Goal: Task Accomplishment & Management: Complete application form

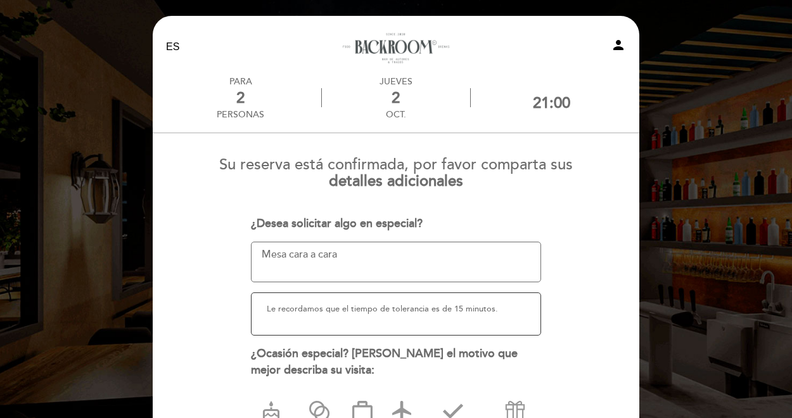
select select "es"
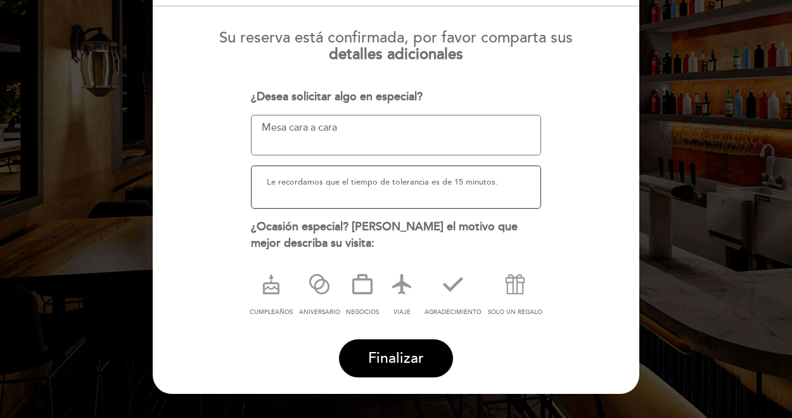
click at [399, 138] on textarea at bounding box center [396, 135] width 291 height 41
click at [355, 131] on textarea at bounding box center [396, 135] width 291 height 41
drag, startPoint x: 339, startPoint y: 129, endPoint x: 214, endPoint y: 127, distance: 124.9
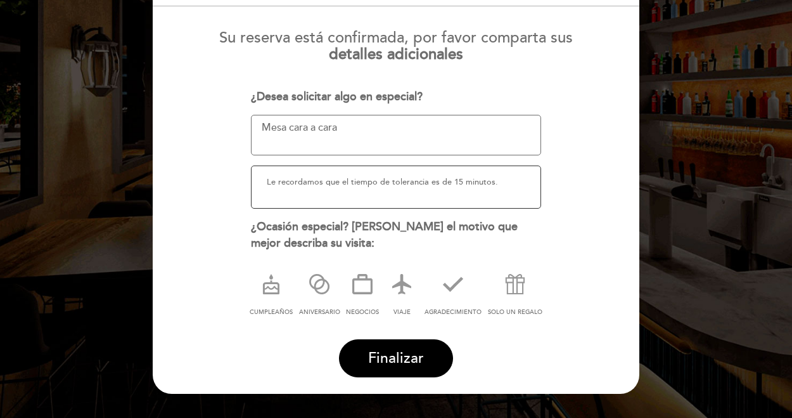
click at [214, 127] on form "Su reserva está confirmada, por favor comparta sus detalles adicionales ¿Desea …" at bounding box center [396, 198] width 469 height 357
click at [287, 128] on textarea at bounding box center [396, 135] width 291 height 41
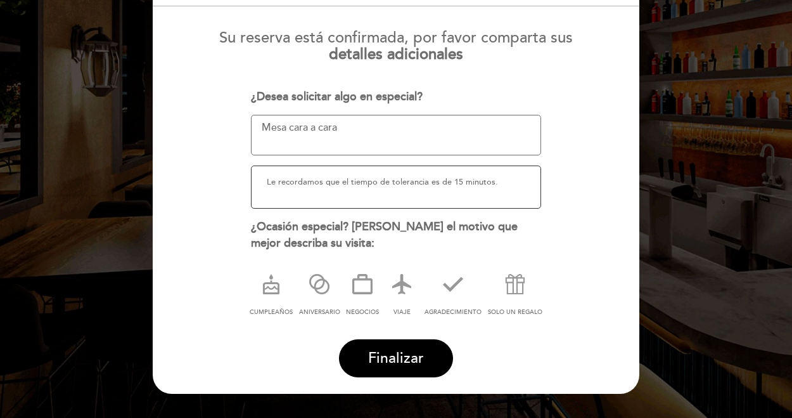
click at [299, 129] on textarea at bounding box center [396, 135] width 291 height 41
click at [363, 130] on textarea at bounding box center [396, 135] width 291 height 41
type textarea "M"
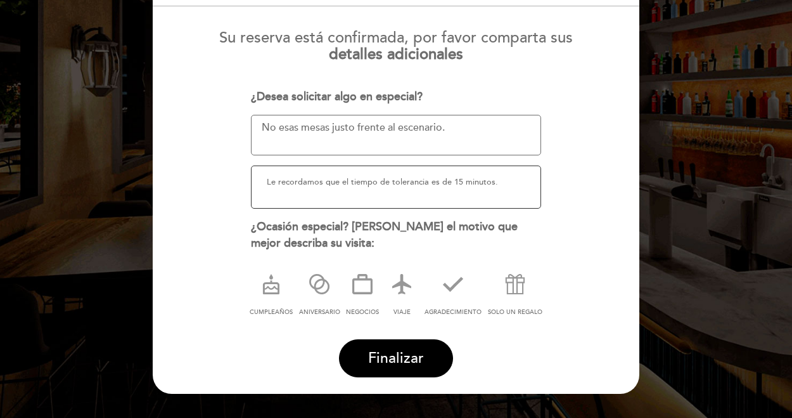
drag, startPoint x: 451, startPoint y: 133, endPoint x: 226, endPoint y: 120, distance: 226.0
click at [226, 120] on form "Su reserva está confirmada, por favor comparta sus detalles adicionales ¿Desea …" at bounding box center [396, 198] width 469 height 357
click at [319, 130] on textarea at bounding box center [396, 135] width 291 height 41
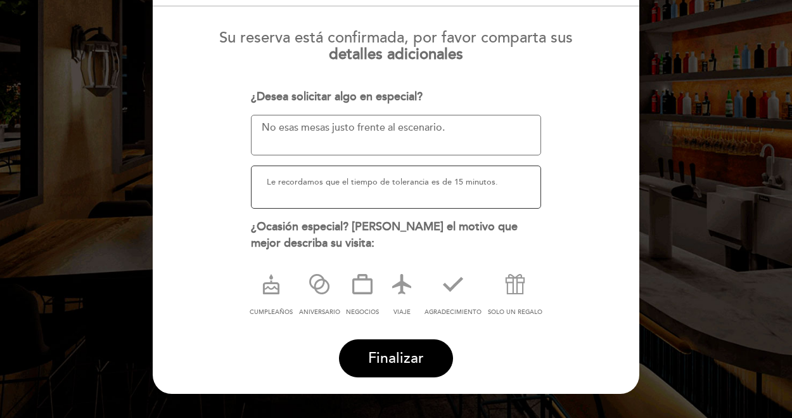
click at [319, 130] on textarea at bounding box center [396, 135] width 291 height 41
click at [446, 125] on textarea at bounding box center [396, 135] width 291 height 41
drag, startPoint x: 443, startPoint y: 125, endPoint x: 348, endPoint y: 130, distance: 95.2
click at [348, 130] on textarea at bounding box center [396, 135] width 291 height 41
type textarea "No esas mesas justo frente al escenario."
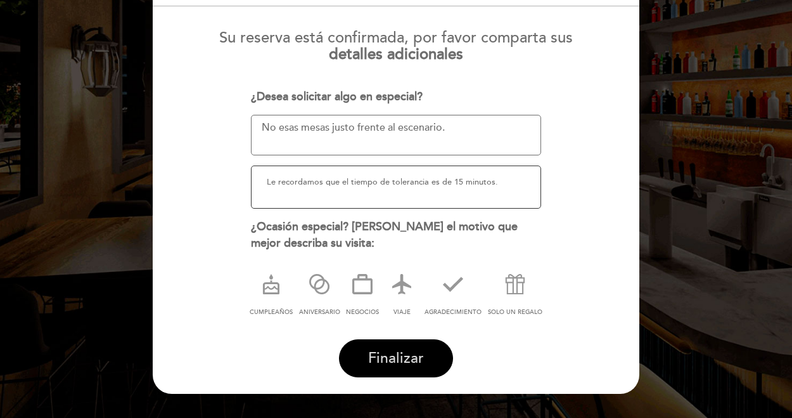
click at [418, 364] on span "Finalizar" at bounding box center [396, 358] width 56 height 18
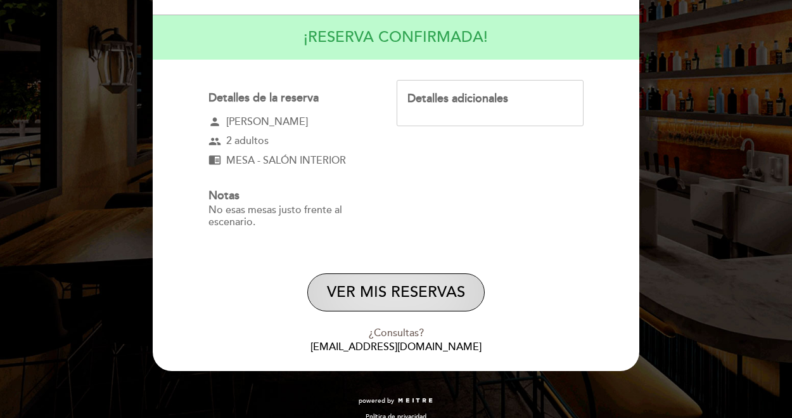
scroll to position [133, 0]
